Goal: Find specific page/section: Find specific page/section

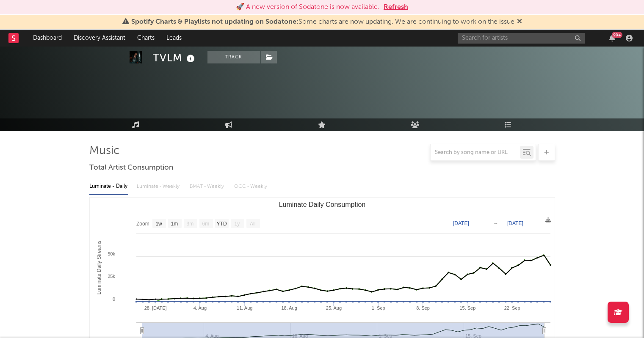
select select "1w"
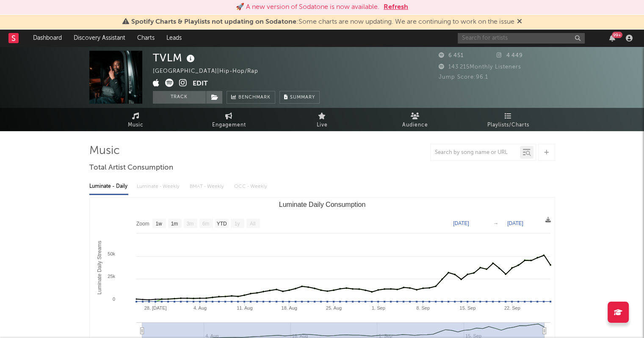
click at [518, 36] on input "text" at bounding box center [521, 38] width 127 height 11
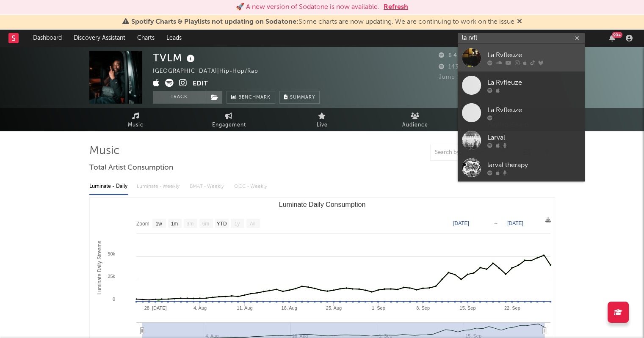
type input "la rvfl"
click at [491, 55] on div "La Rvfleuze" at bounding box center [533, 55] width 93 height 10
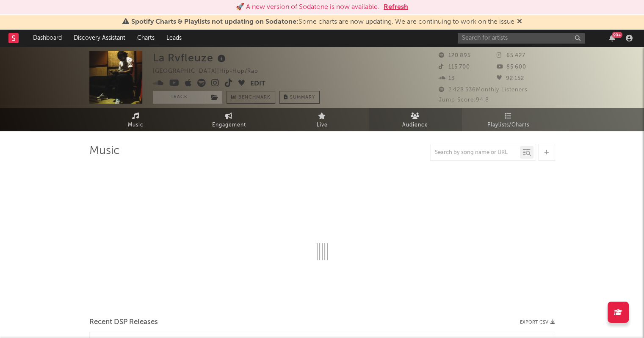
select select "6m"
